Goal: Transaction & Acquisition: Purchase product/service

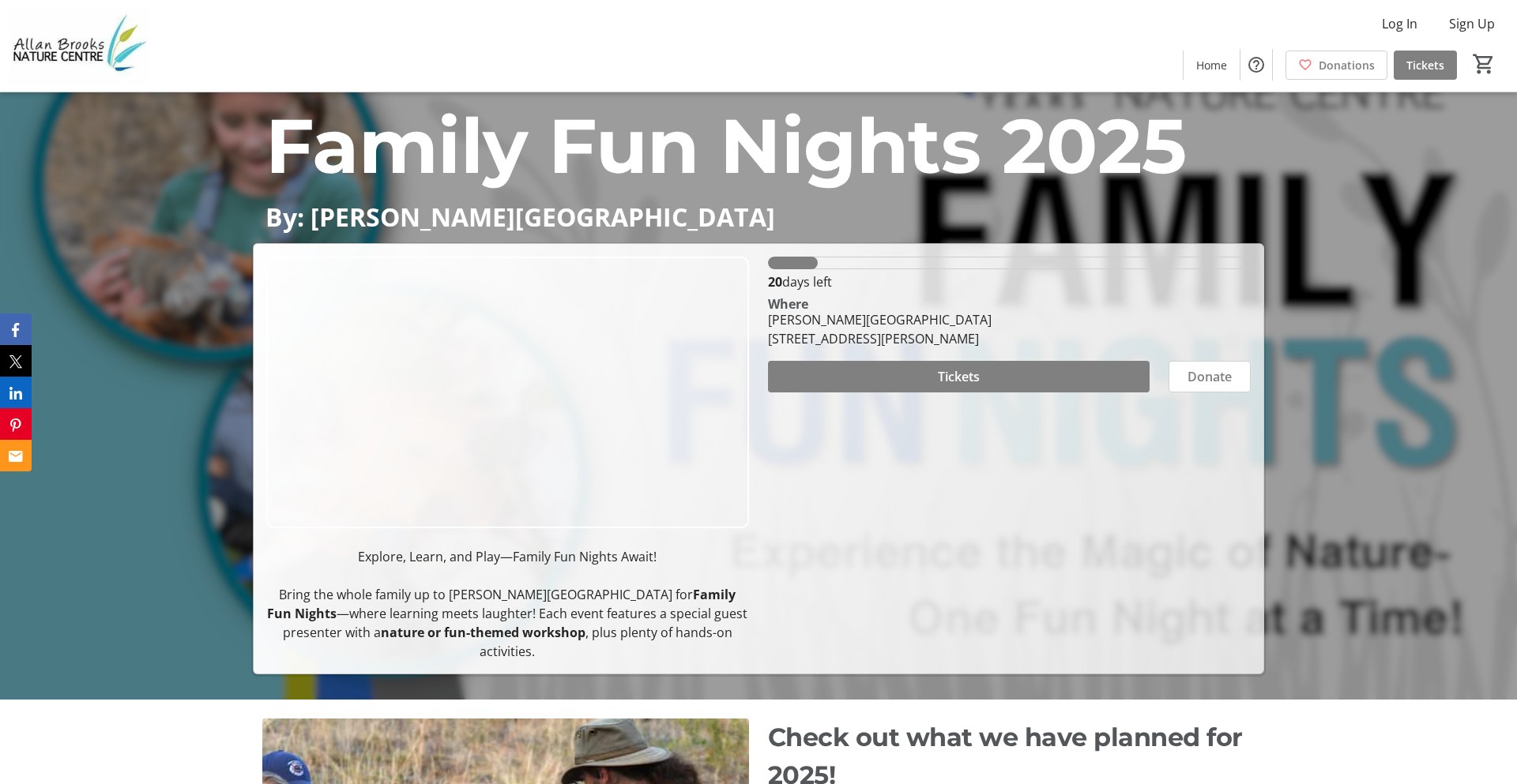
scroll to position [81, 0]
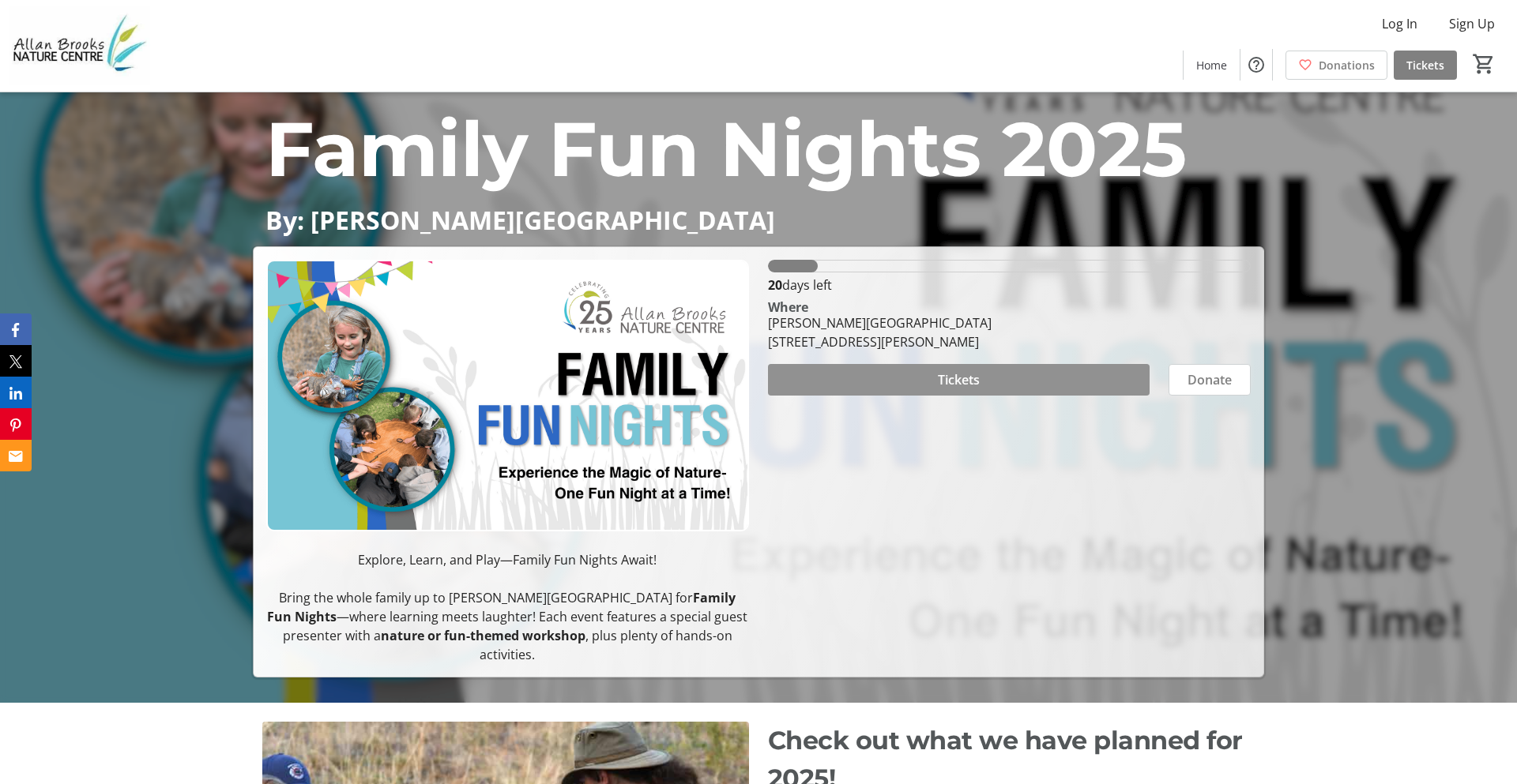
click at [923, 393] on span at bounding box center [958, 380] width 382 height 38
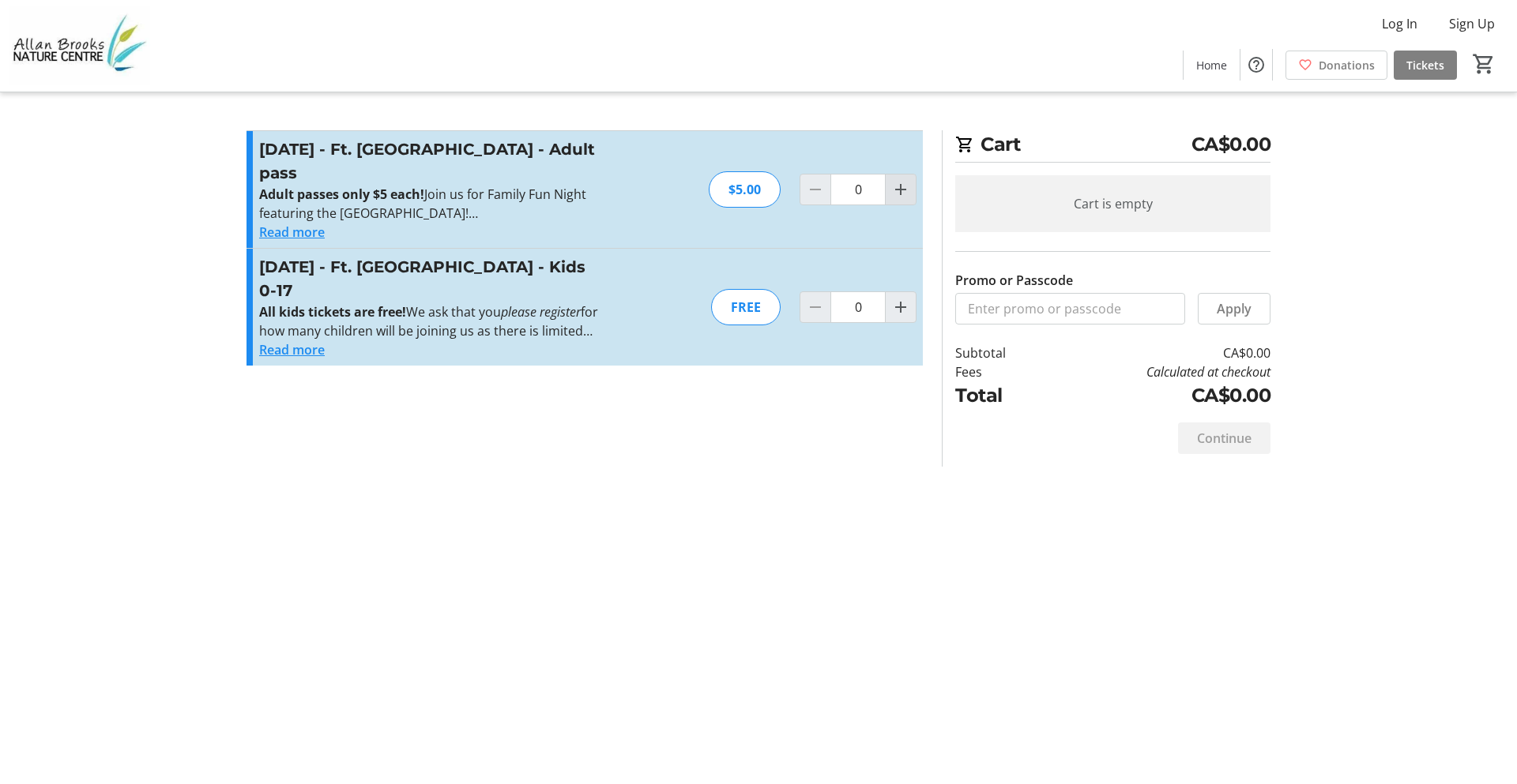
click at [911, 188] on button "Increment by one" at bounding box center [901, 190] width 30 height 30
type input "1"
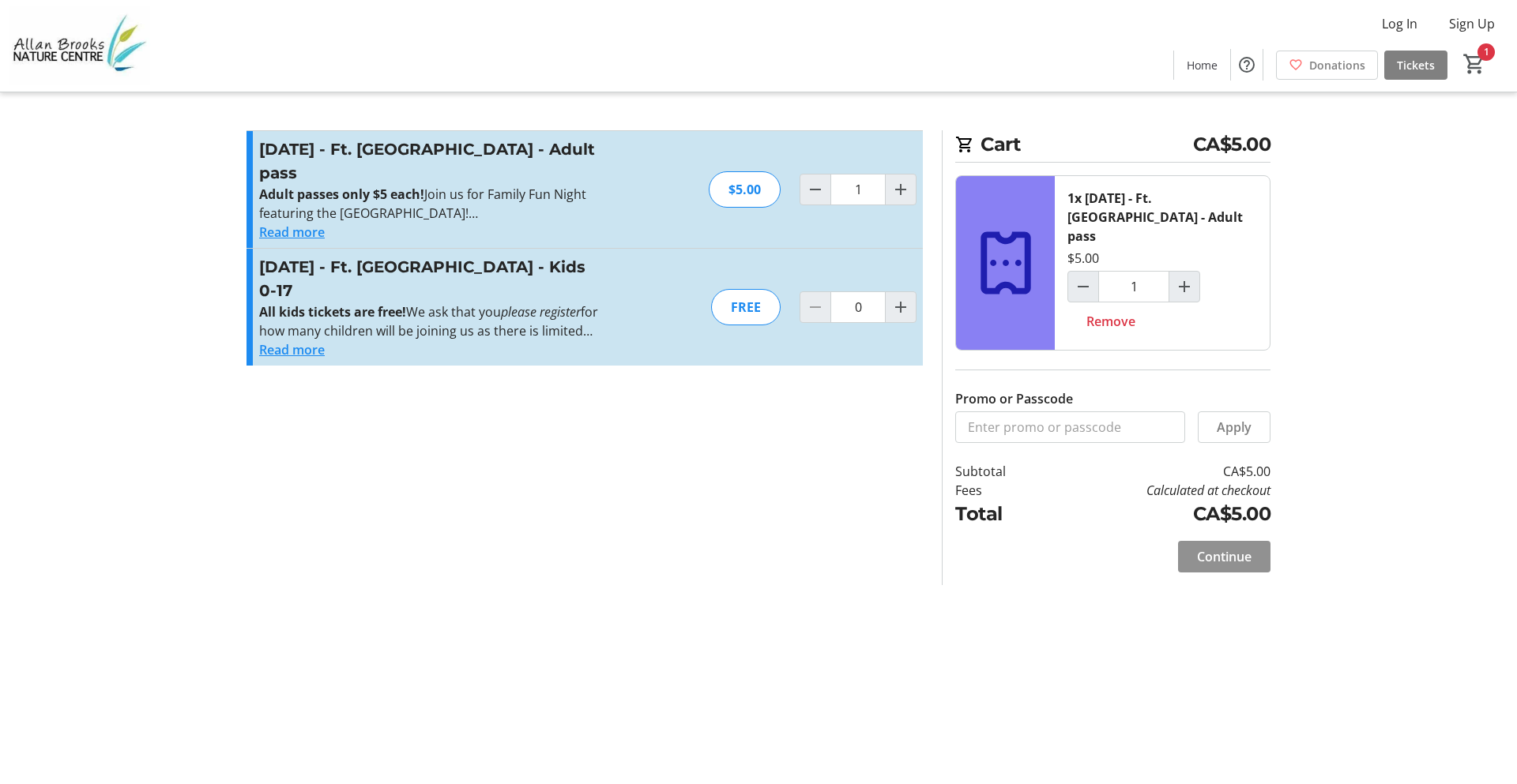
click at [1219, 547] on span "Continue" at bounding box center [1224, 557] width 54 height 19
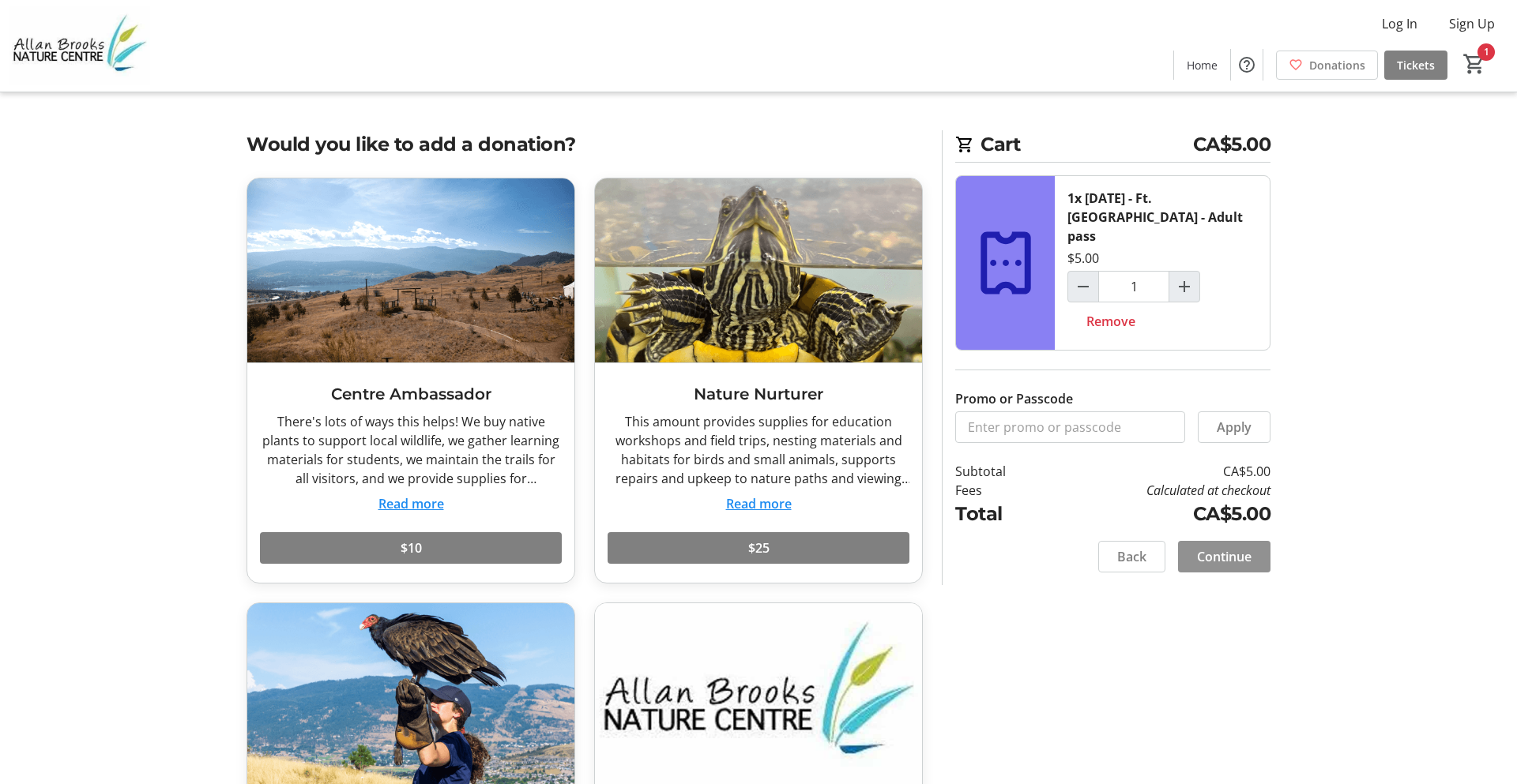
click at [1208, 547] on span "Continue" at bounding box center [1224, 557] width 54 height 19
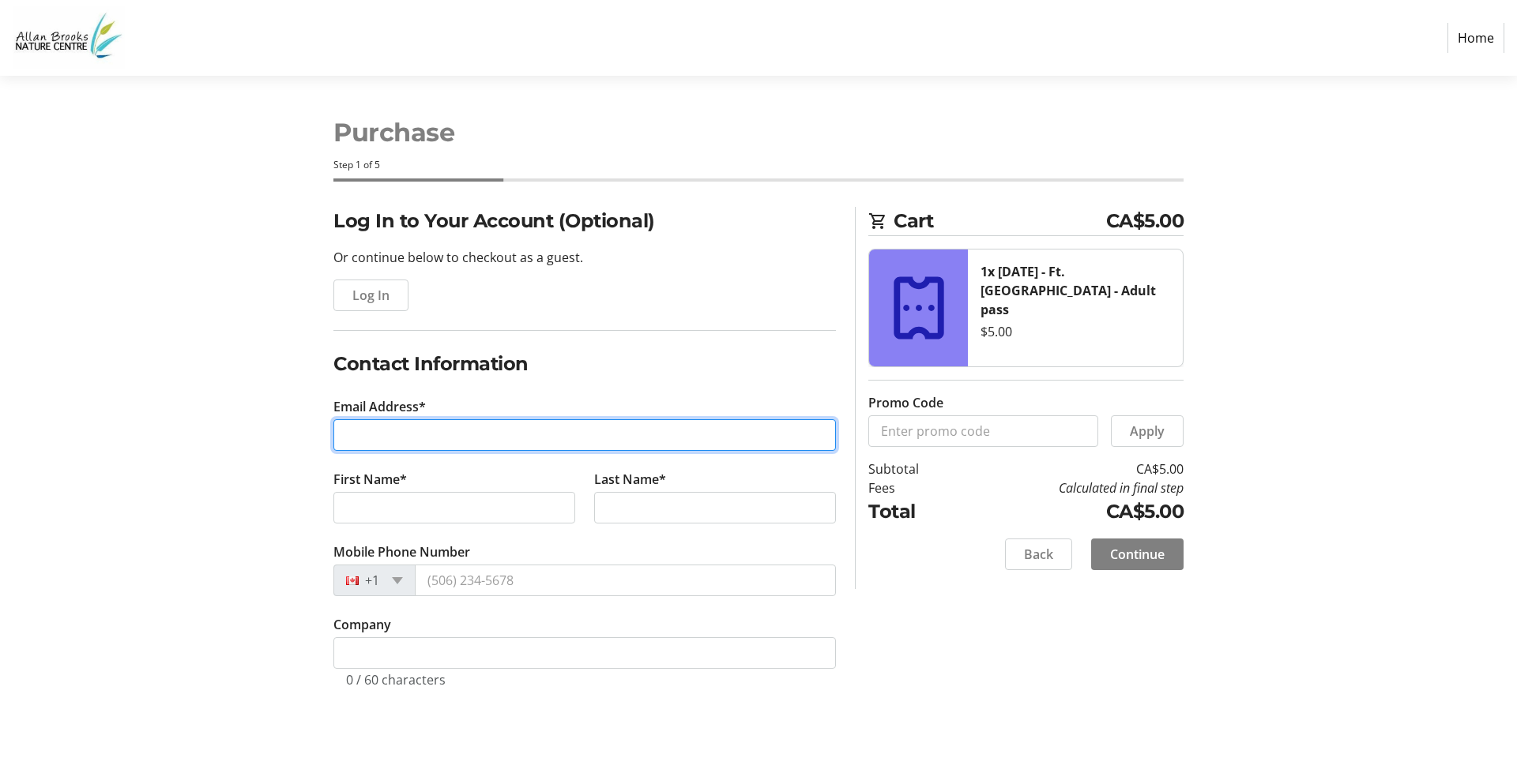
click at [399, 439] on input "Email Address*" at bounding box center [584, 435] width 503 height 32
type input "[EMAIL_ADDRESS][DOMAIN_NAME]"
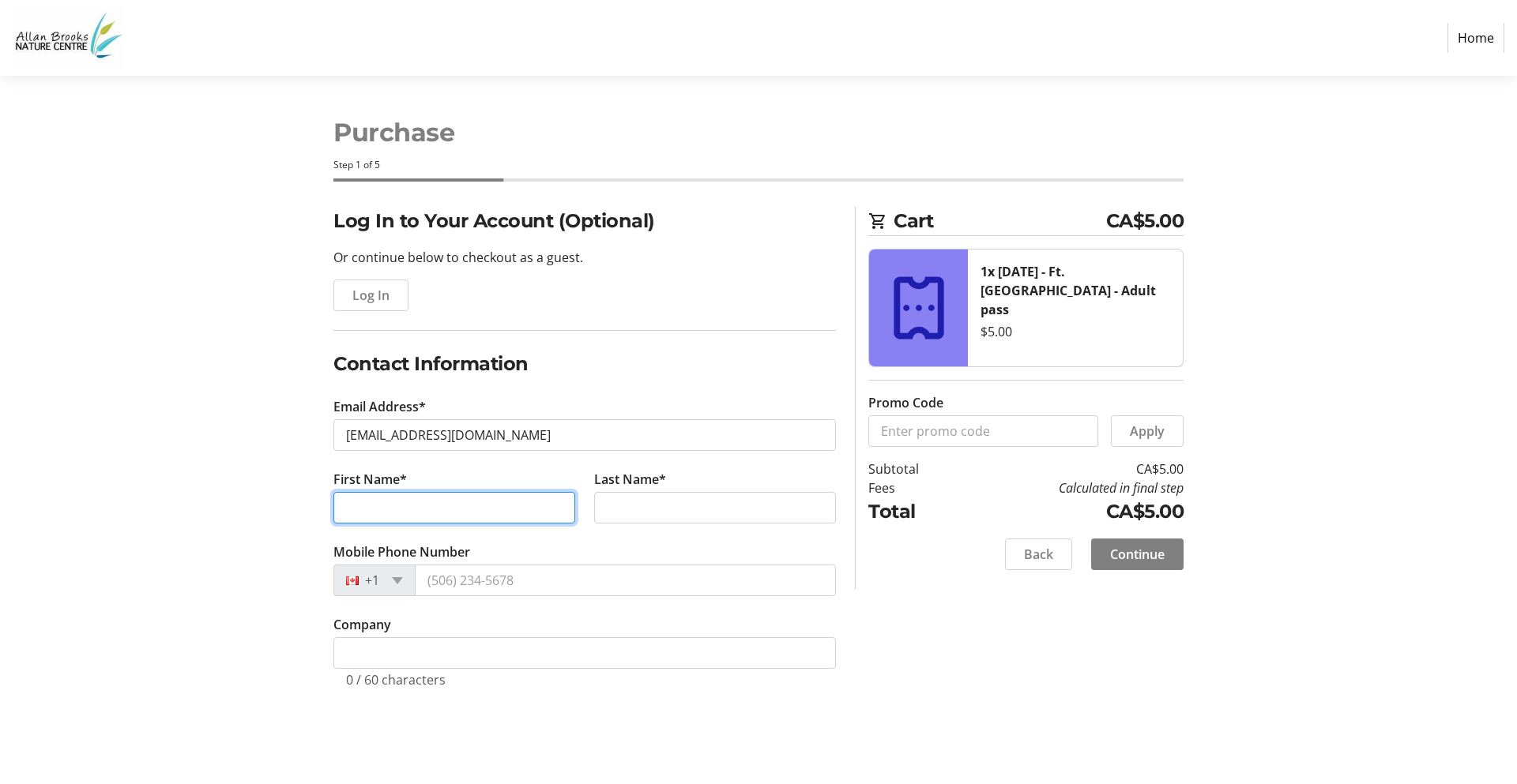
click at [396, 520] on input "First Name*" at bounding box center [454, 507] width 241 height 32
type input "[PERSON_NAME]"
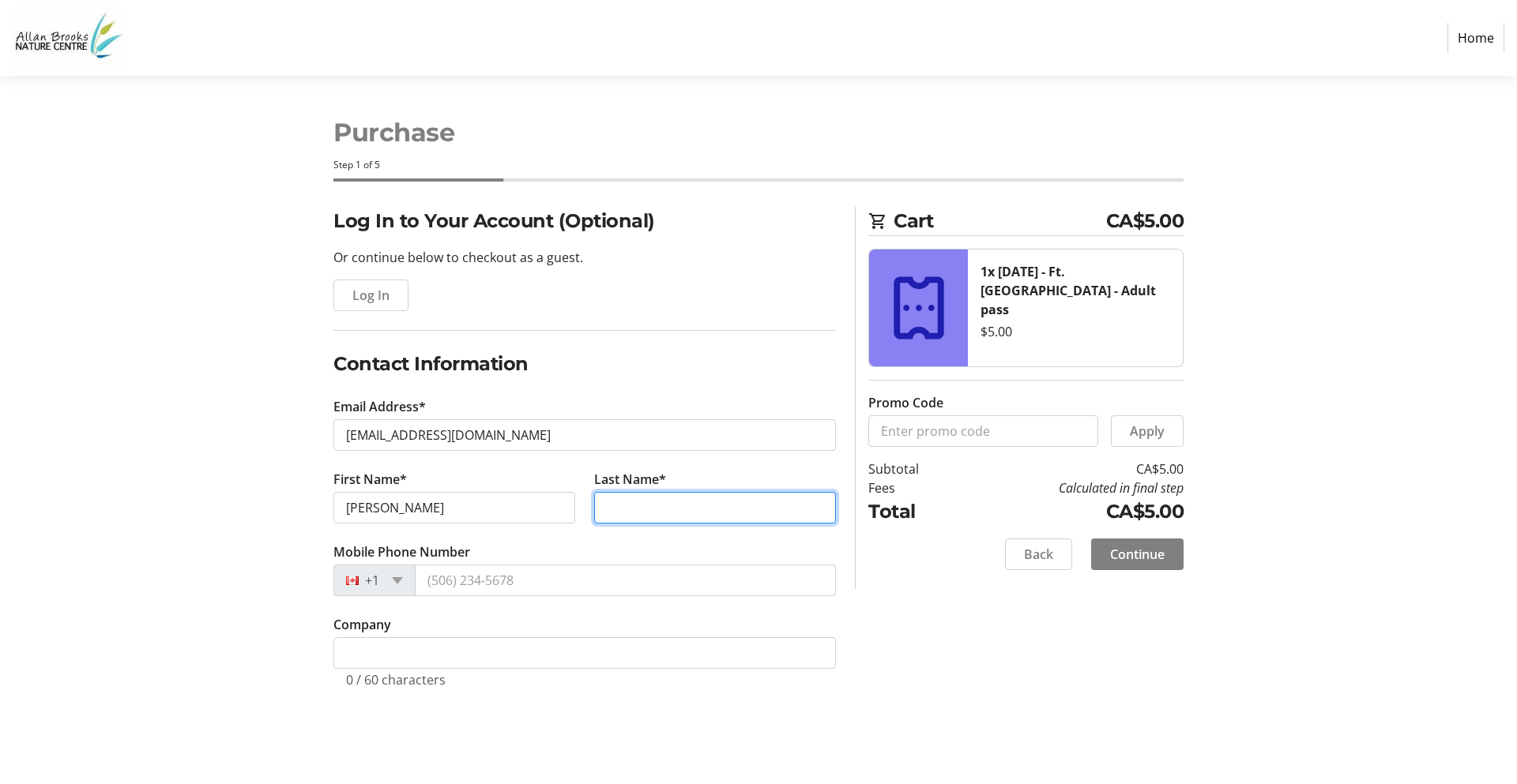
click at [622, 510] on input "Last Name*" at bounding box center [715, 507] width 241 height 32
type input "[PERSON_NAME]"
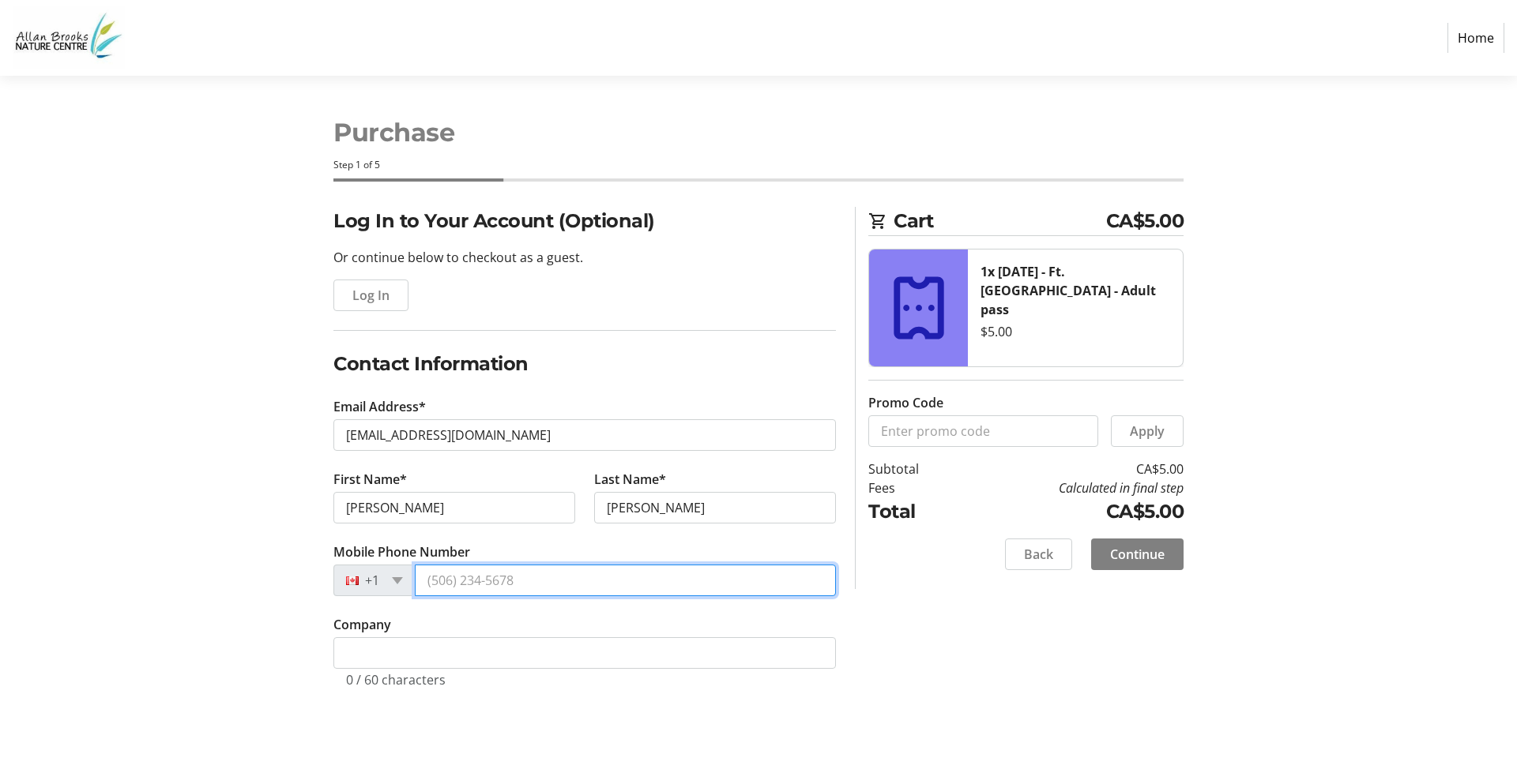
click at [489, 586] on input "Mobile Phone Number" at bounding box center [625, 580] width 421 height 32
type input "[PHONE_NUMBER]"
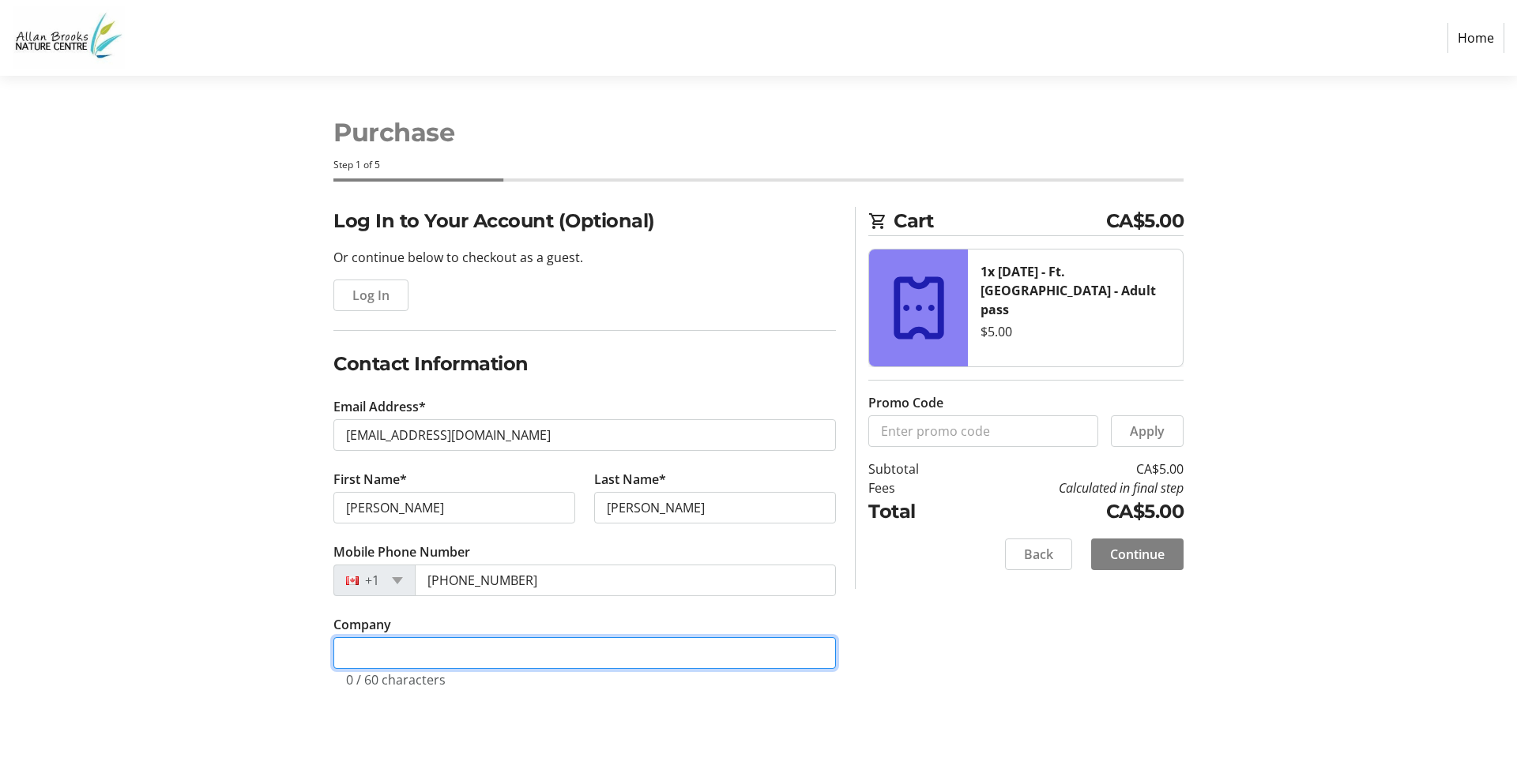
click at [639, 656] on input "Company" at bounding box center [584, 653] width 503 height 32
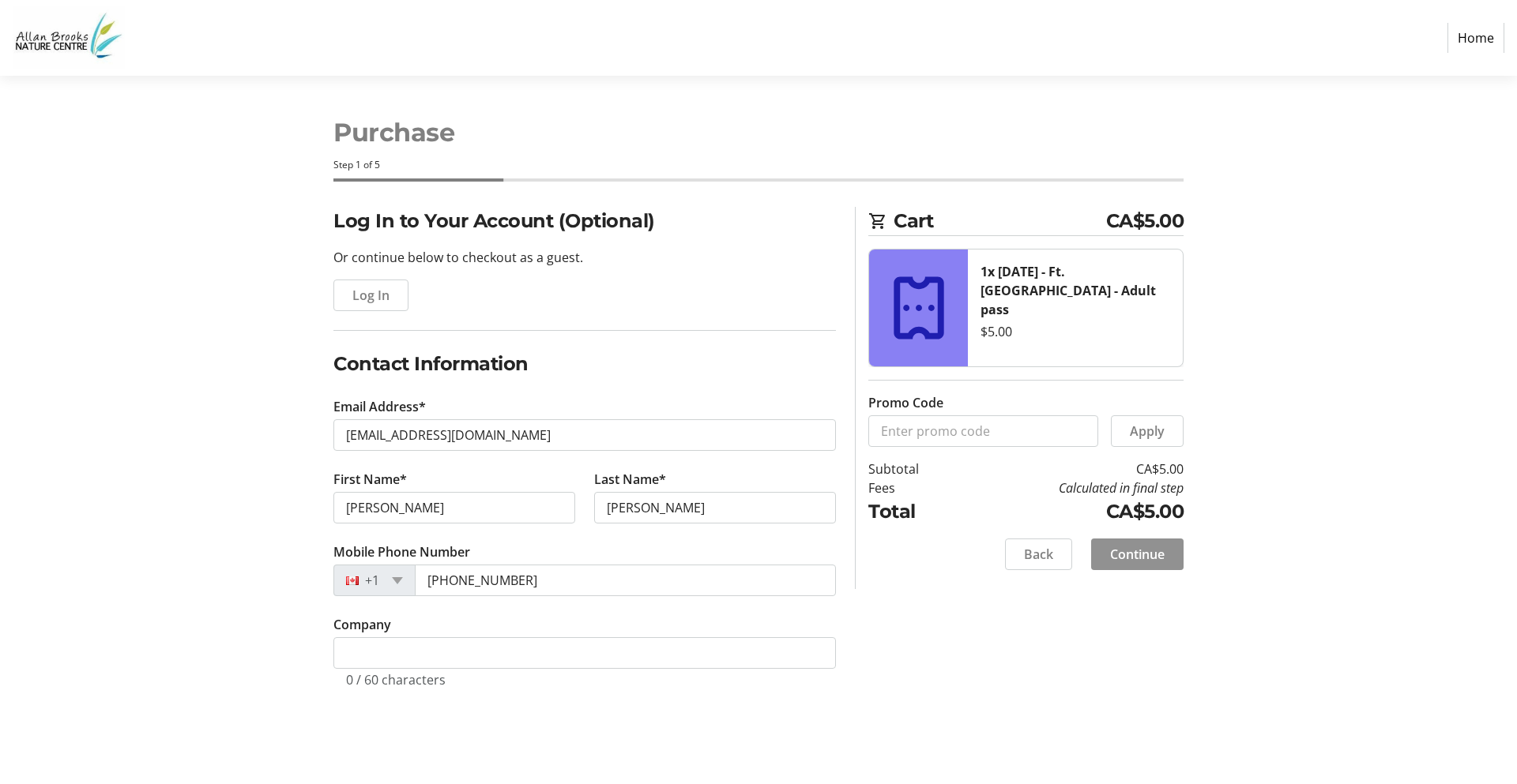
click at [1141, 554] on span "Continue" at bounding box center [1137, 554] width 54 height 19
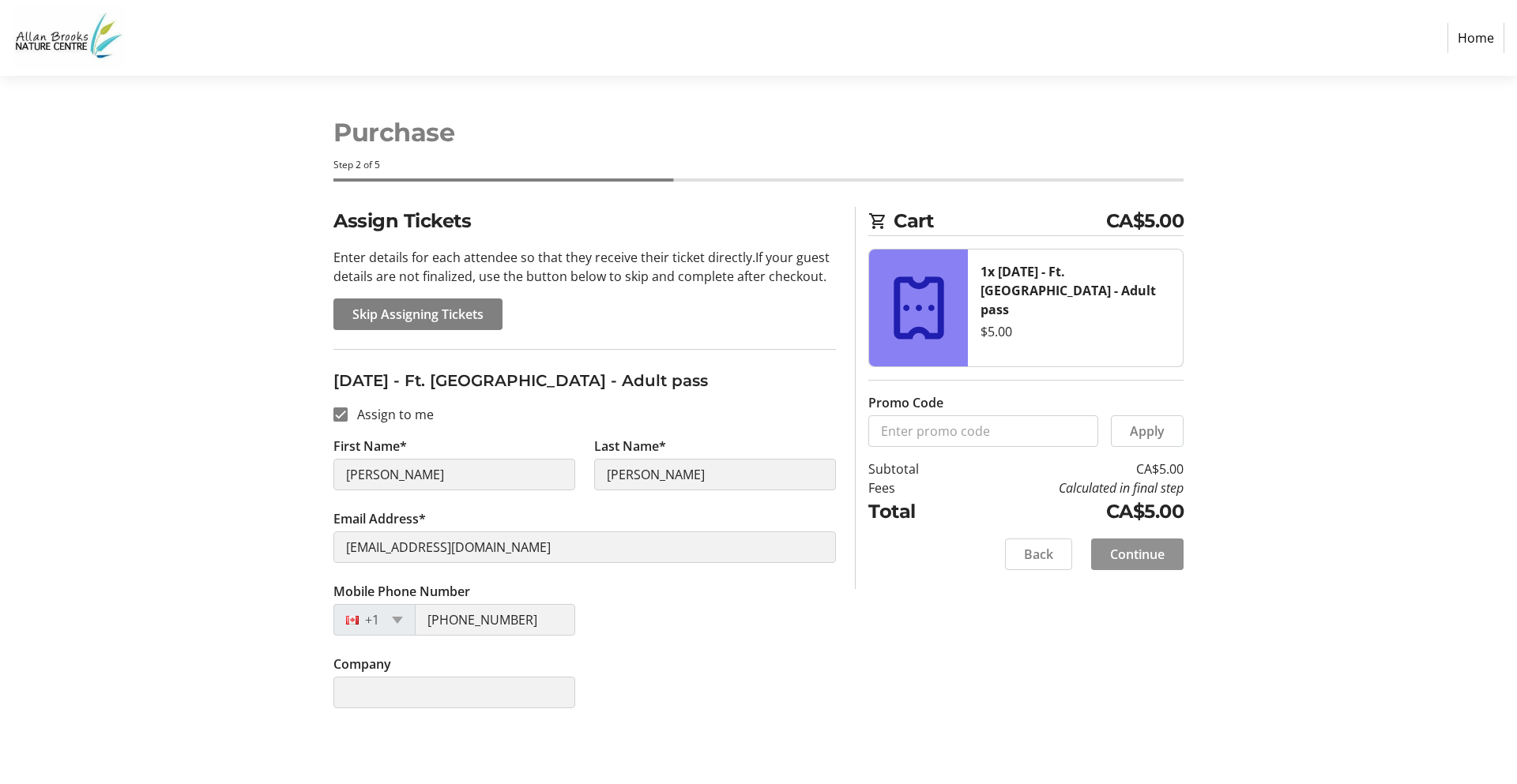
click at [1147, 549] on span "Continue" at bounding box center [1137, 554] width 54 height 19
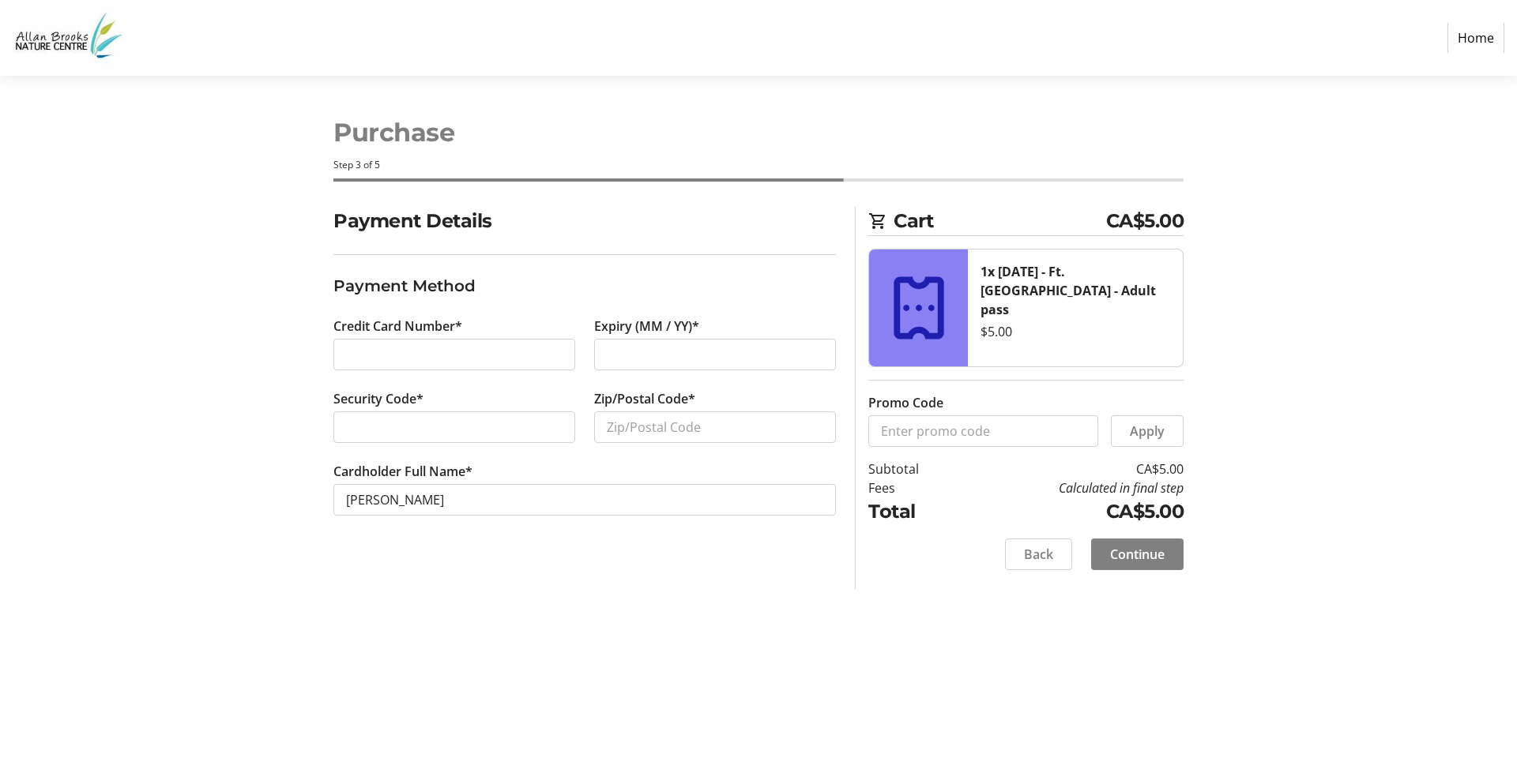
click at [397, 416] on div at bounding box center [454, 427] width 241 height 32
click at [625, 432] on input "Zip/Postal Code*" at bounding box center [715, 427] width 241 height 32
type input "V1T8B5"
click at [1123, 554] on span "Continue" at bounding box center [1137, 554] width 54 height 19
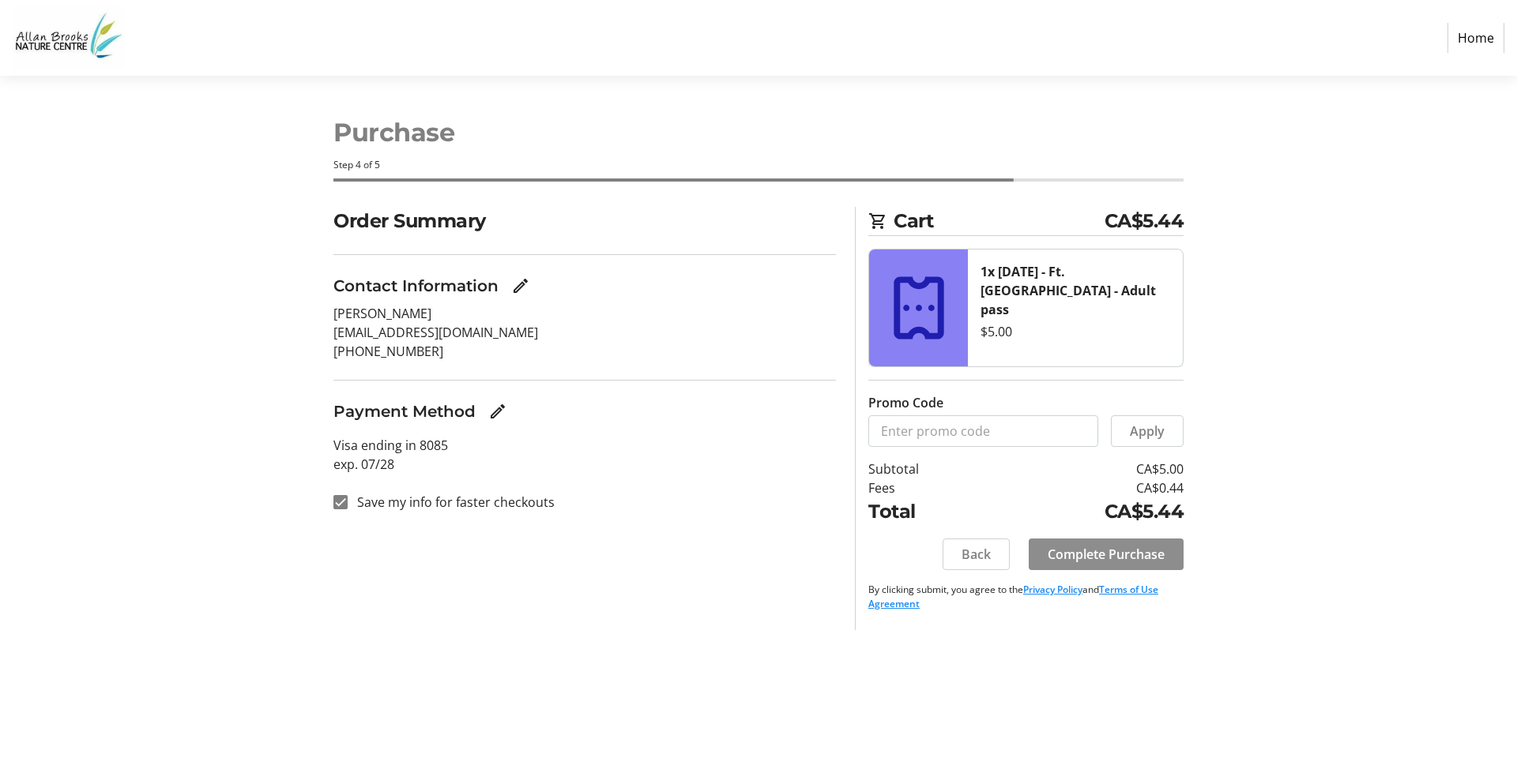
click at [1123, 554] on span "Complete Purchase" at bounding box center [1106, 554] width 117 height 19
